Goal: Complete application form: Complete application form

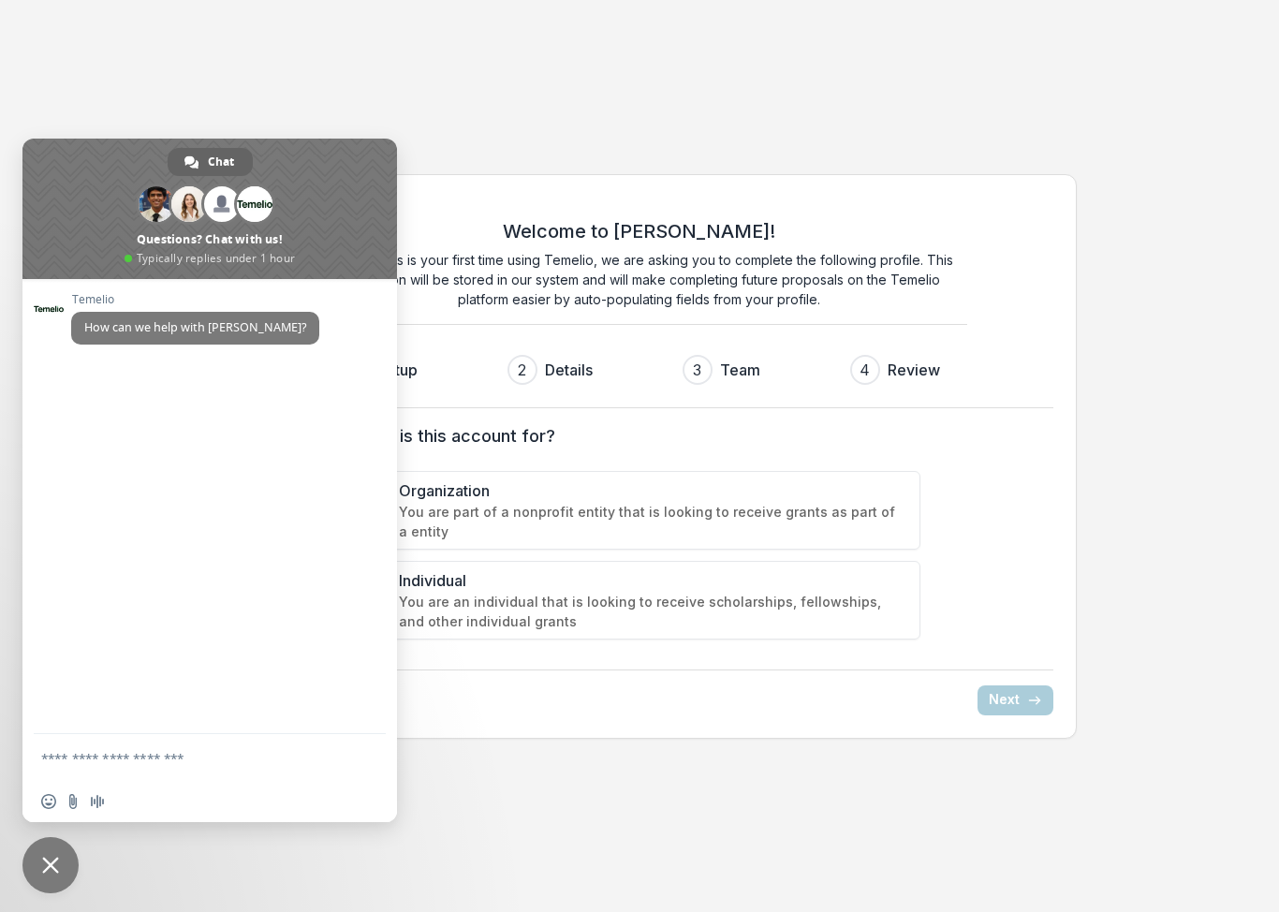
click at [465, 488] on span "Organization" at bounding box center [653, 491] width 508 height 22
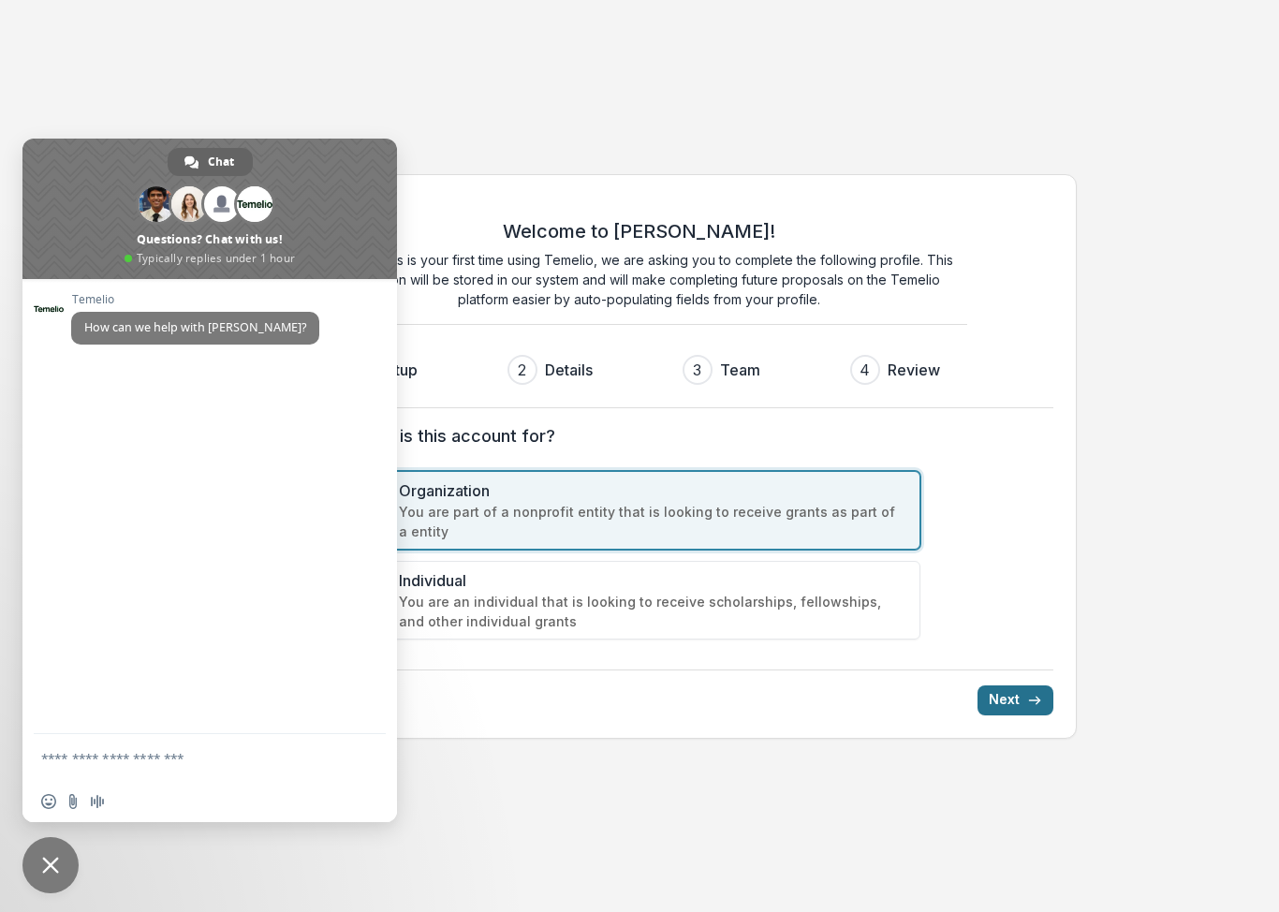
click at [1032, 701] on line "submit" at bounding box center [1034, 701] width 10 height 0
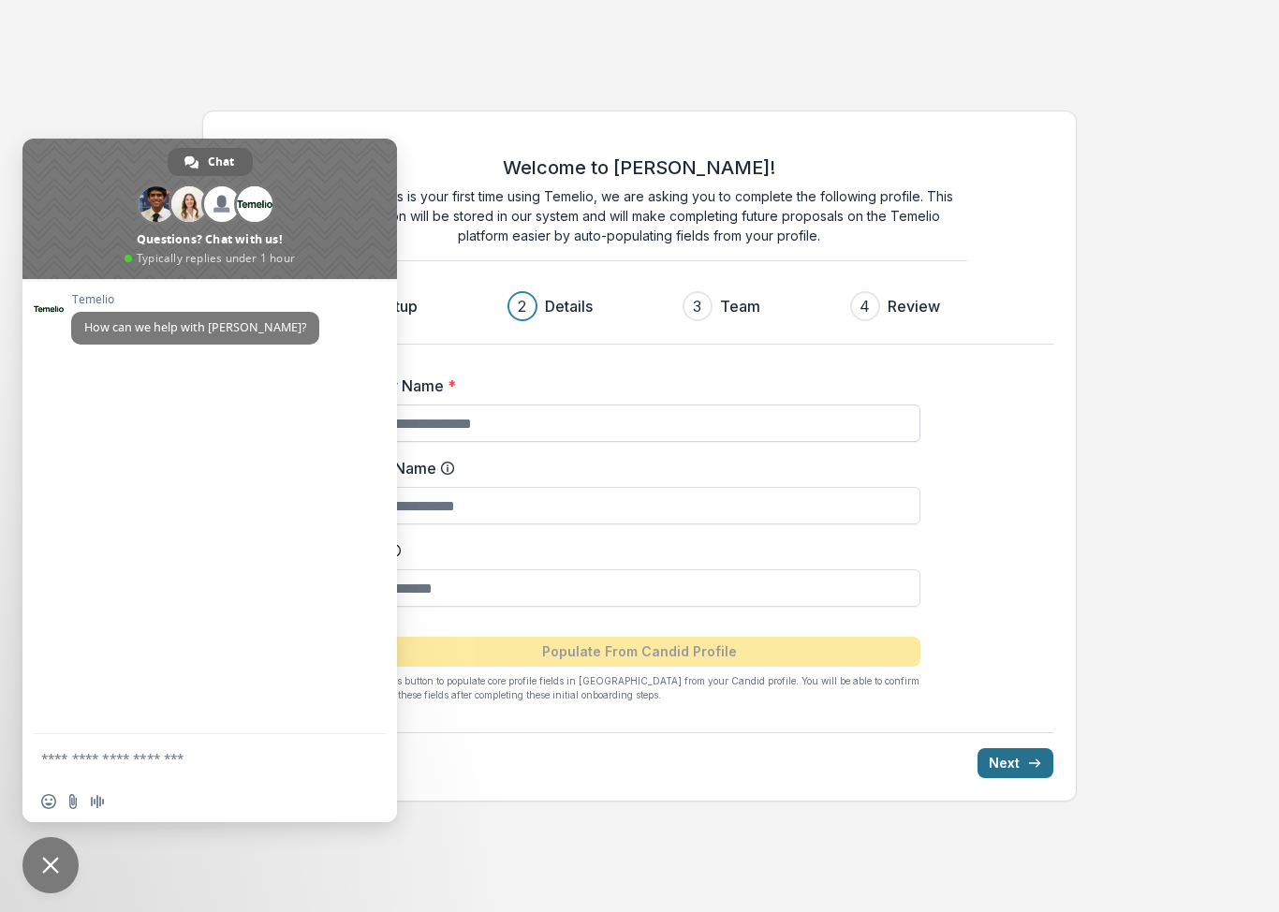
click at [502, 424] on input "Entity Name *" at bounding box center [640, 423] width 562 height 37
click at [438, 428] on input "Entity Name *" at bounding box center [640, 423] width 562 height 37
click at [528, 425] on input "Entity Name *" at bounding box center [640, 423] width 562 height 37
click at [491, 502] on input "DBA Name" at bounding box center [640, 505] width 562 height 37
type input "****"
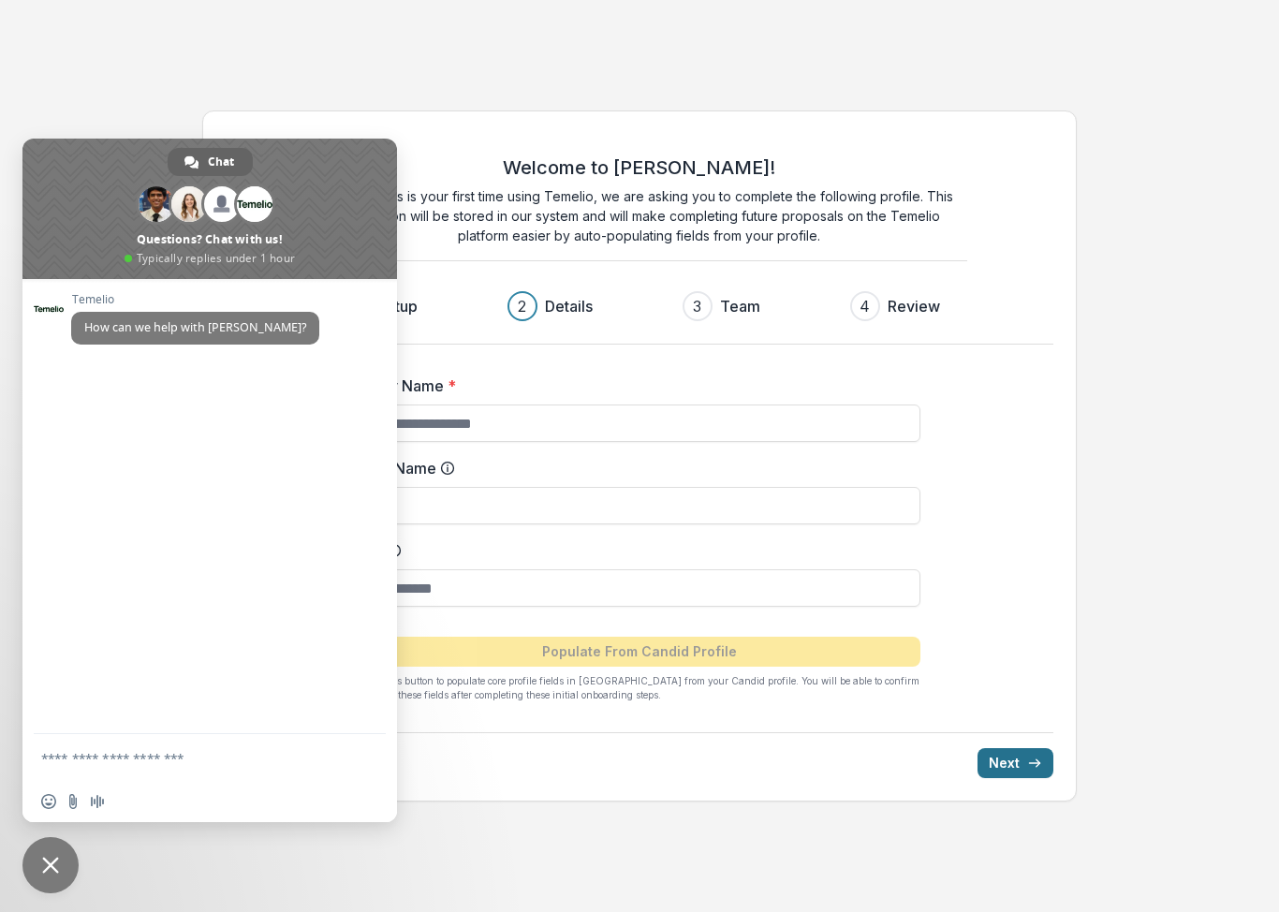
click at [376, 151] on span at bounding box center [209, 209] width 375 height 140
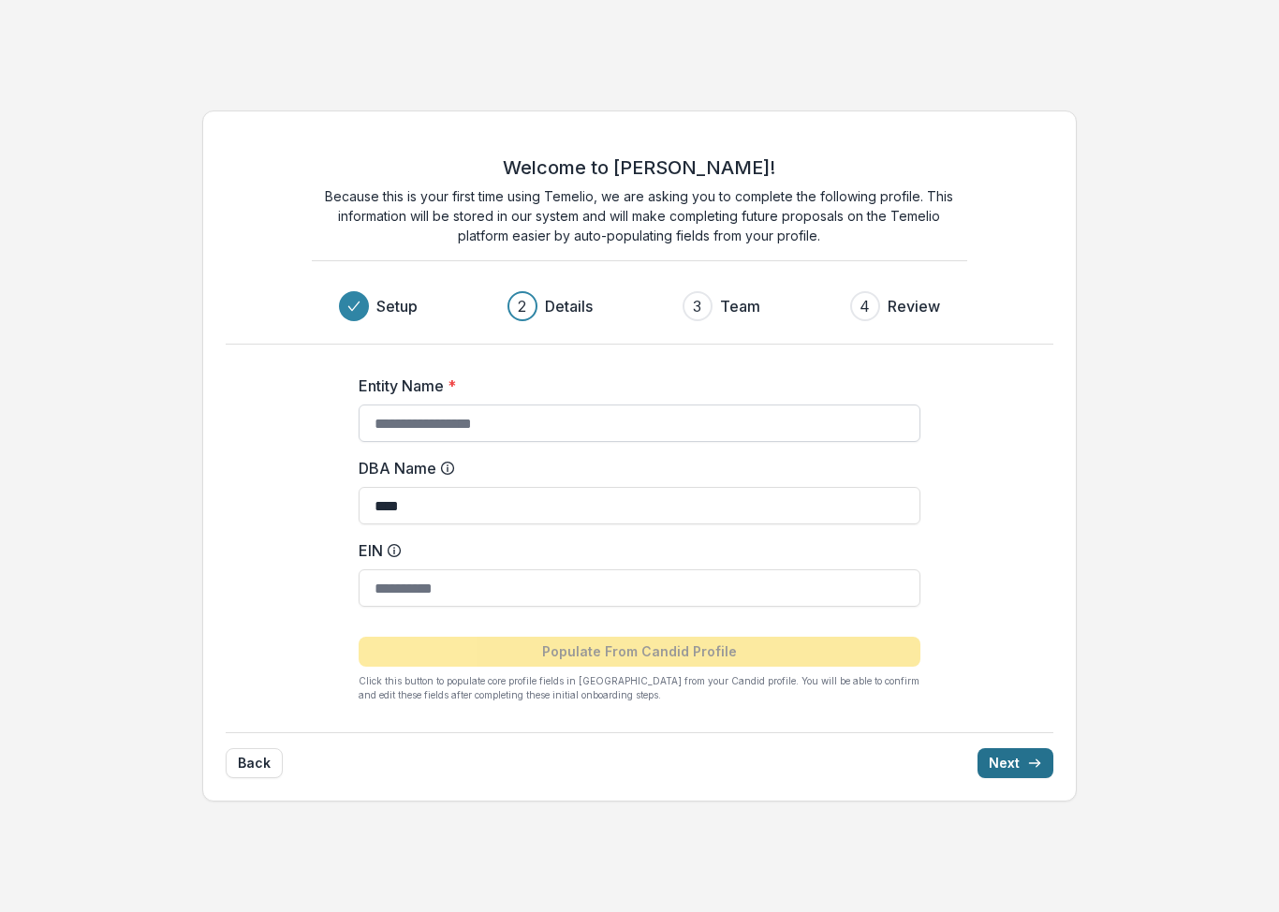
click at [389, 426] on input "Entity Name *" at bounding box center [640, 423] width 562 height 37
type input "**********"
click at [408, 589] on input "EIN" at bounding box center [640, 587] width 562 height 37
type input "**********"
click at [1017, 760] on button "Next" at bounding box center [1016, 763] width 76 height 30
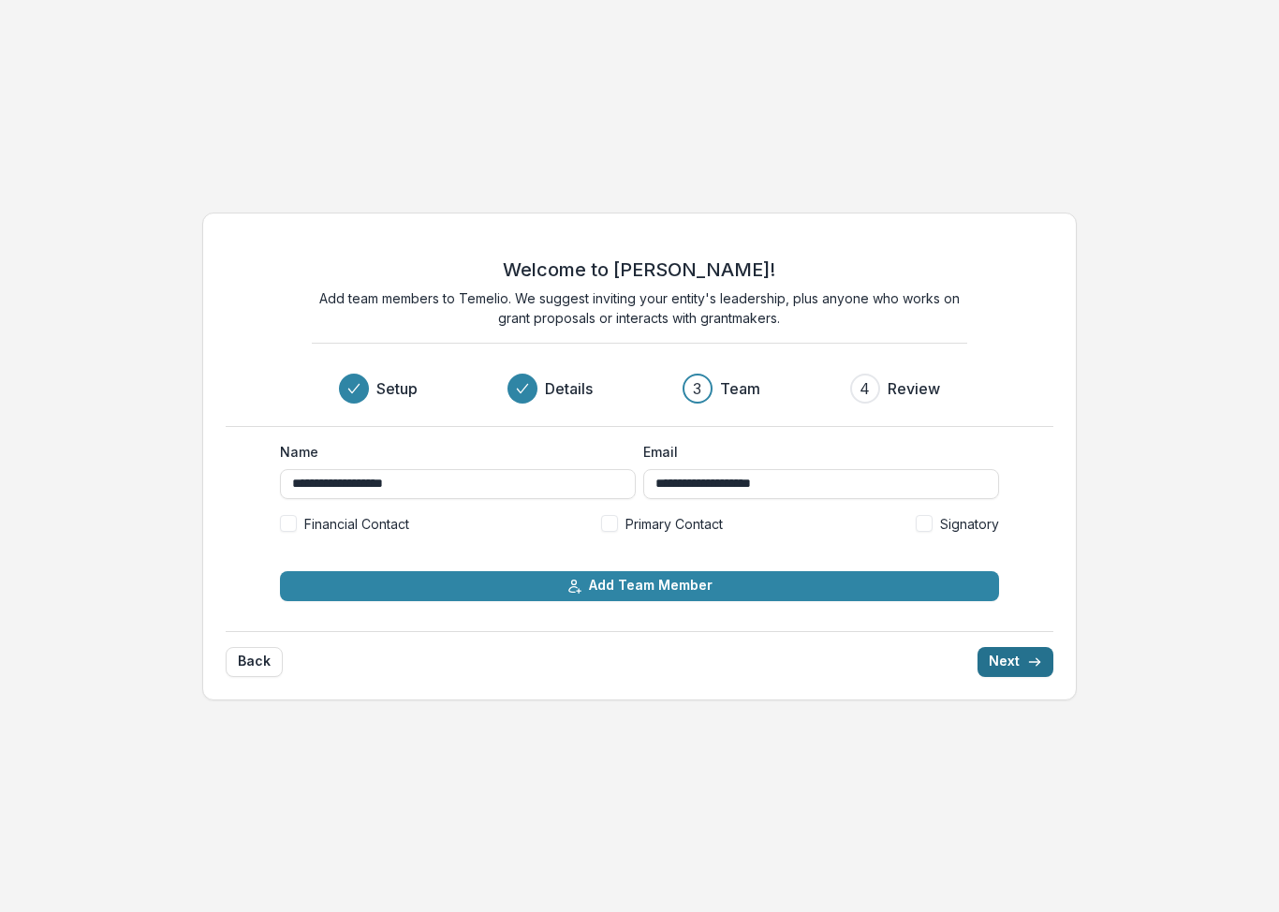
click at [1020, 655] on button "Next" at bounding box center [1016, 662] width 76 height 30
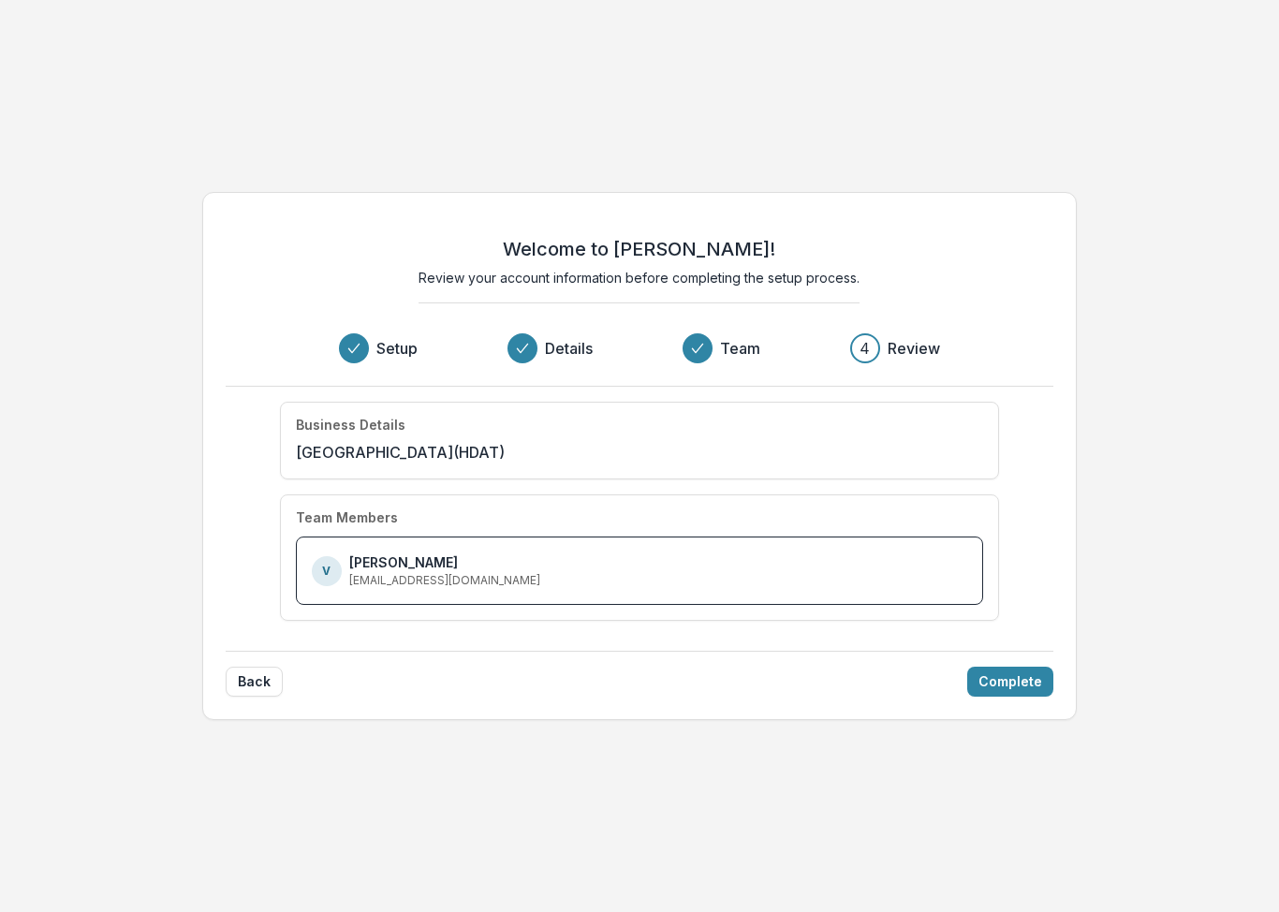
click at [360, 563] on p "Veronica Morgan-Lee" at bounding box center [403, 563] width 109 height 20
click at [495, 568] on div "V Veronica Morgan-Lee vmorganlee@gmail.com" at bounding box center [640, 571] width 656 height 37
click at [458, 567] on p "Veronica Morgan-Lee" at bounding box center [403, 563] width 109 height 20
click at [1000, 679] on button "Complete" at bounding box center [1010, 682] width 86 height 30
